Goal: Task Accomplishment & Management: Manage account settings

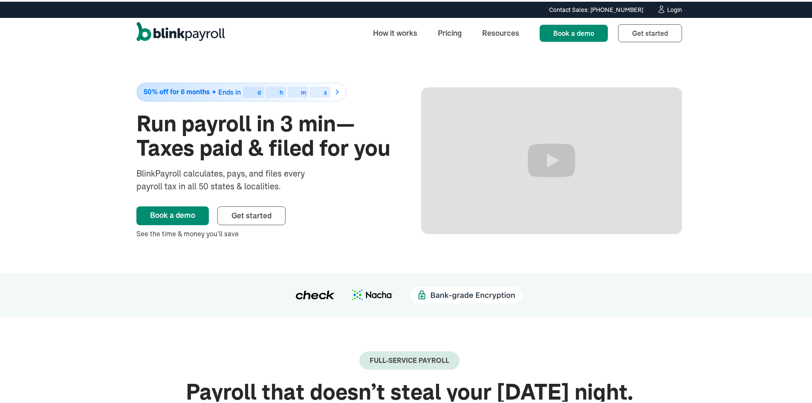
click at [672, 6] on div "Login" at bounding box center [674, 8] width 15 height 6
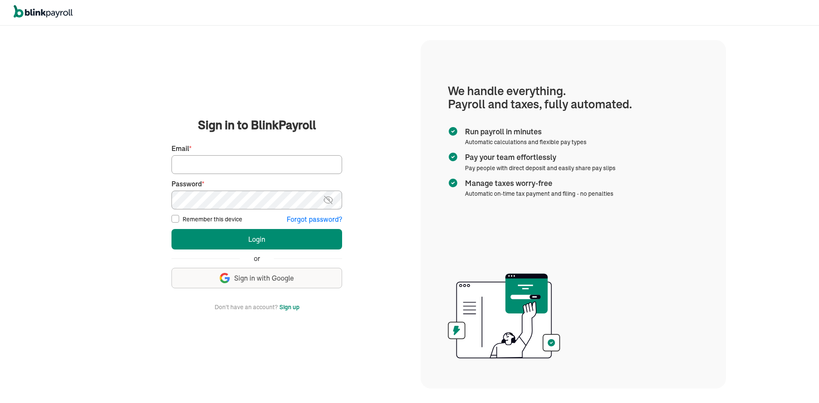
click at [201, 159] on input "Email *" at bounding box center [256, 164] width 171 height 19
type input "lekitah@yahoo.com"
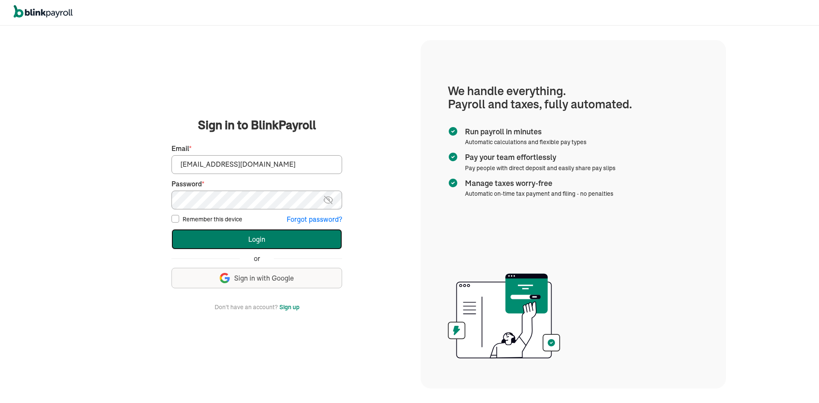
click at [195, 240] on button "Login" at bounding box center [256, 239] width 171 height 20
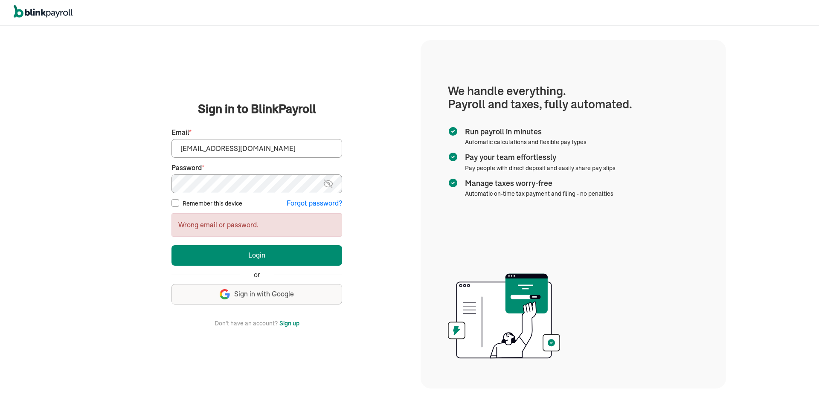
click at [135, 174] on main "Sign in to BlinkPayroll Sign in 30-day free trial Sign up now, get 20% off for …" at bounding box center [256, 214] width 307 height 228
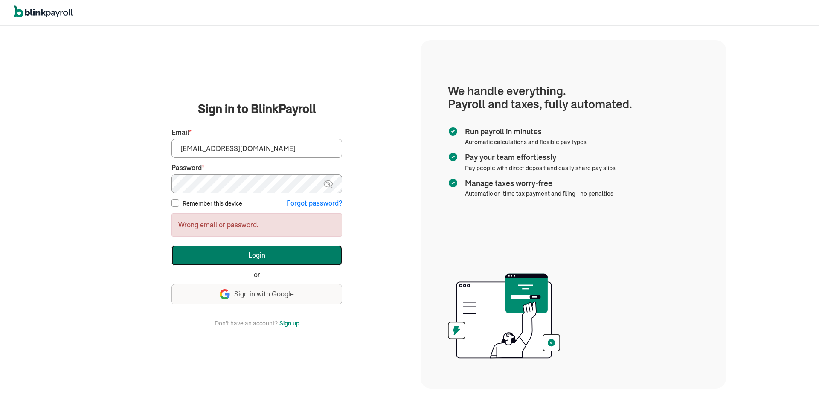
click at [206, 252] on button "Login" at bounding box center [256, 255] width 171 height 20
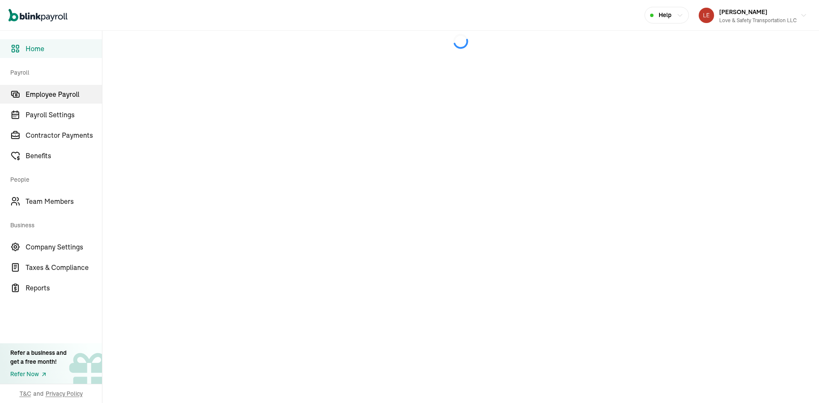
click at [32, 96] on span "Employee Payroll" at bounding box center [64, 94] width 76 height 10
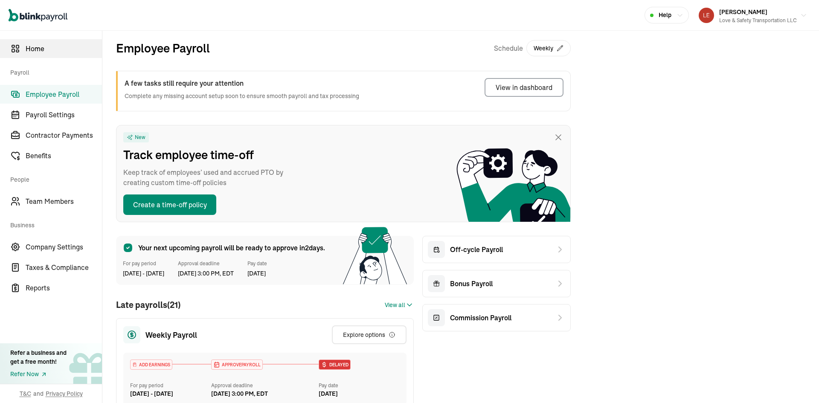
click at [34, 51] on span "Home" at bounding box center [64, 49] width 76 height 10
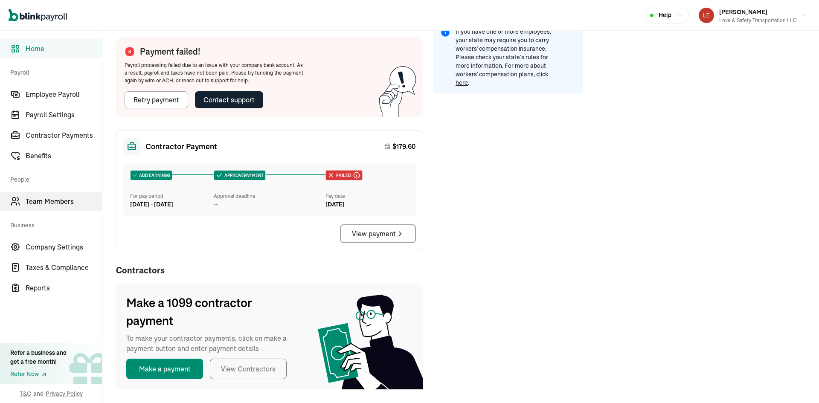
click at [55, 203] on span "Team Members" at bounding box center [64, 201] width 76 height 10
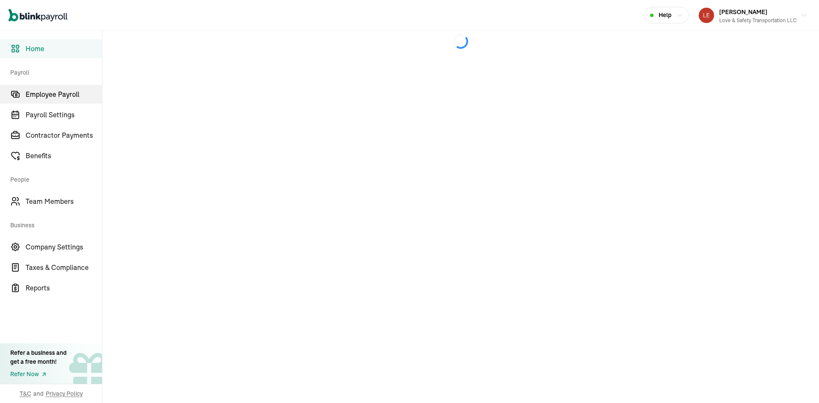
click at [32, 96] on span "Employee Payroll" at bounding box center [64, 94] width 76 height 10
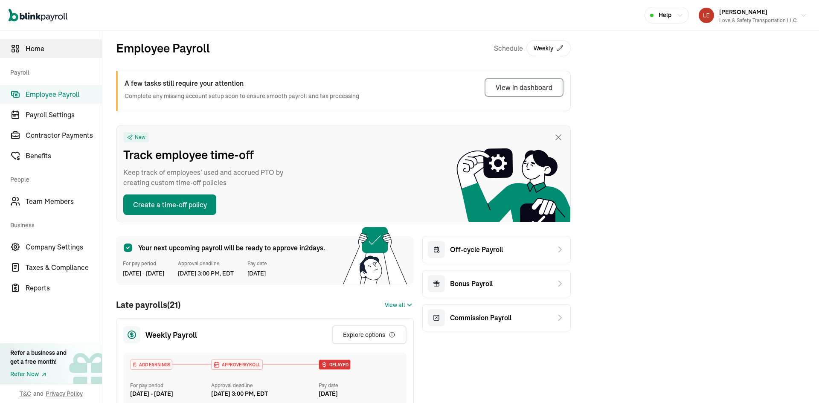
click at [34, 51] on span "Home" at bounding box center [64, 49] width 76 height 10
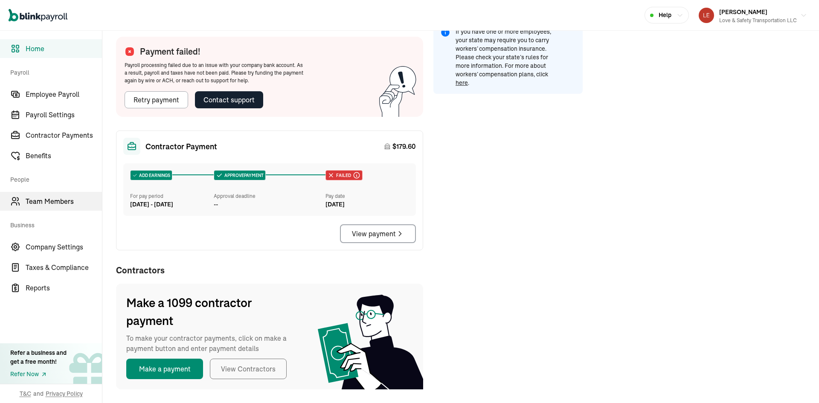
click at [55, 203] on span "Team Members" at bounding box center [64, 201] width 76 height 10
